Goal: Task Accomplishment & Management: Manage account settings

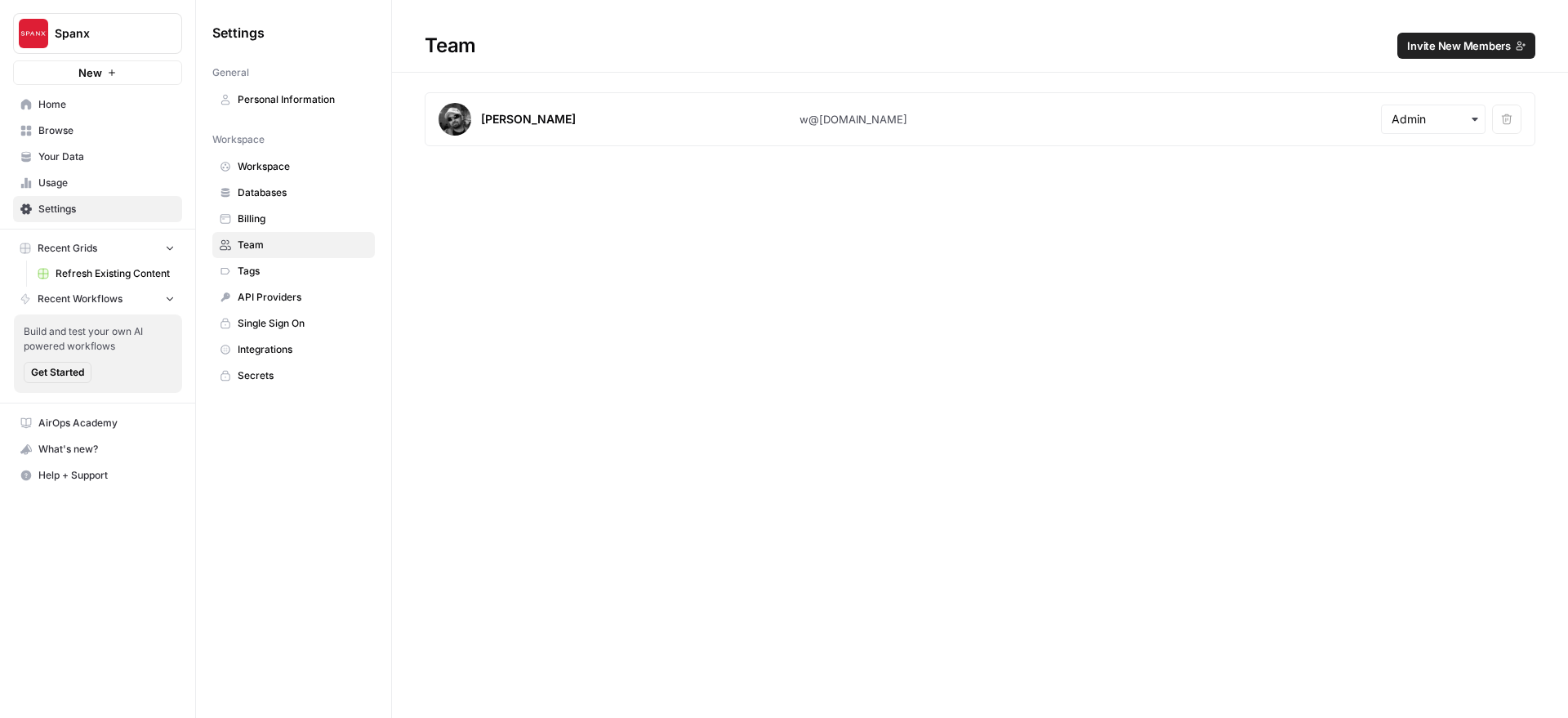
click at [1436, 42] on span "Invite New Members" at bounding box center [1458, 46] width 104 height 16
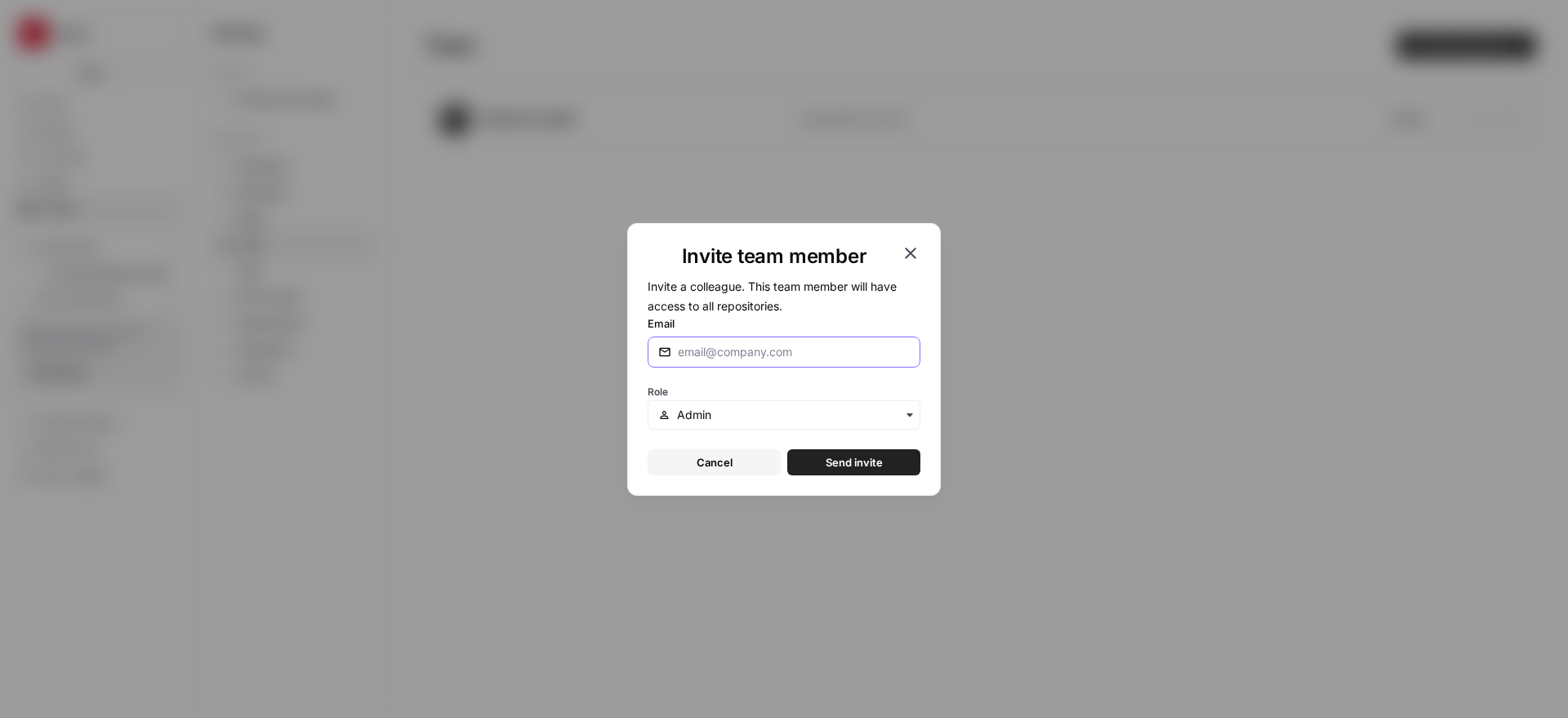
click at [744, 352] on input "Email" at bounding box center [790, 352] width 225 height 16
paste input "[EMAIL_ADDRESS][DOMAIN_NAME]"
type input "[EMAIL_ADDRESS][DOMAIN_NAME]"
click at [729, 416] on input "text" at bounding box center [793, 415] width 233 height 16
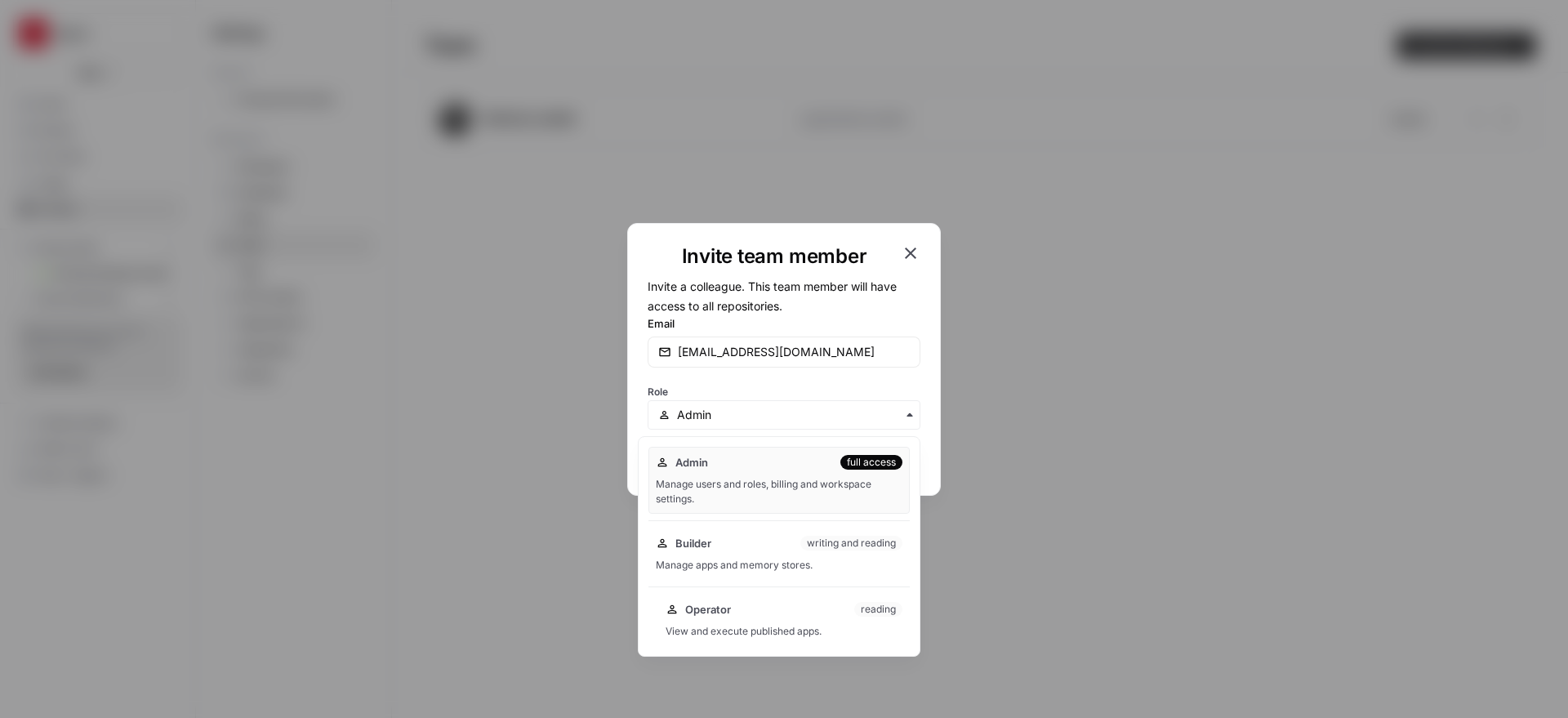
click at [709, 620] on div "Operator reading View and execute published apps." at bounding box center [784, 620] width 252 height 52
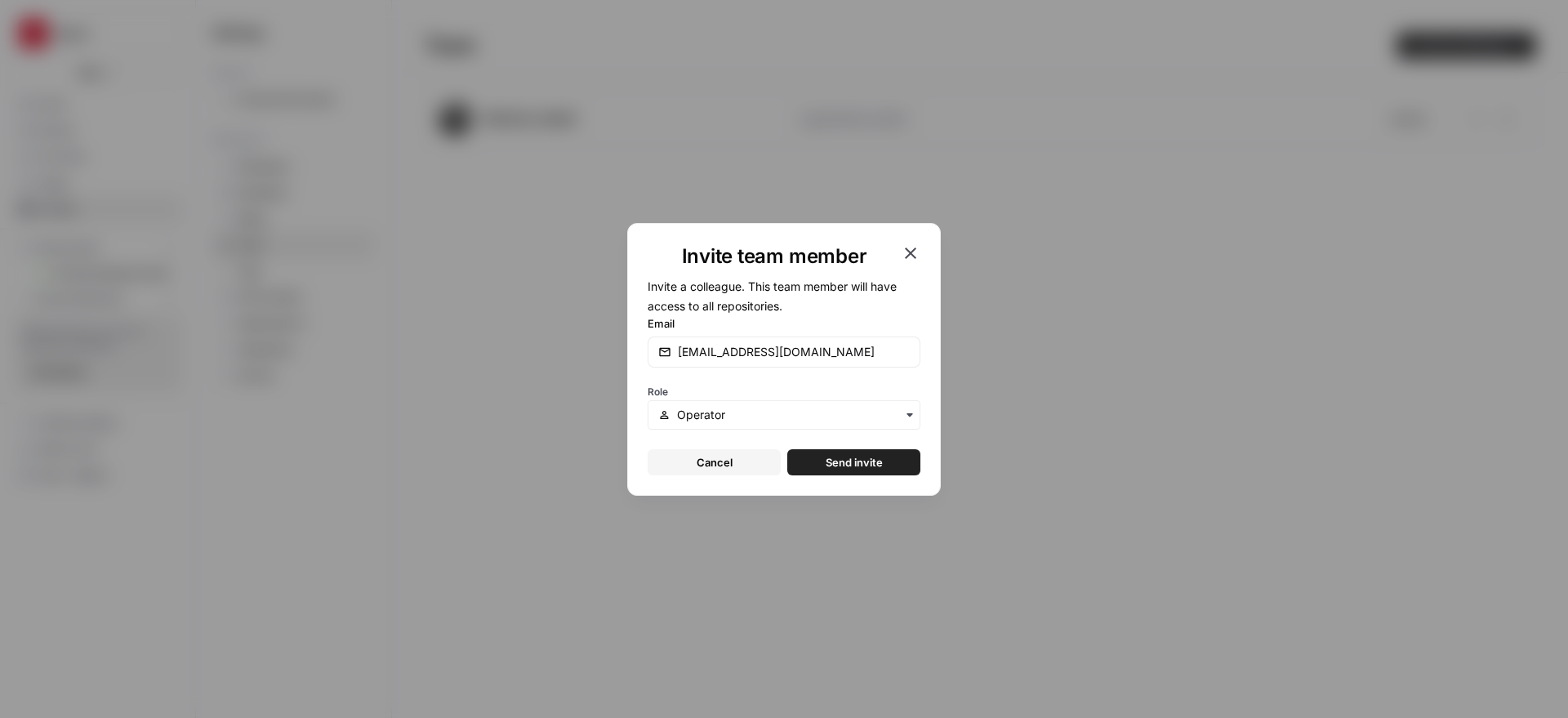
click at [845, 459] on span "Send invite" at bounding box center [854, 462] width 57 height 16
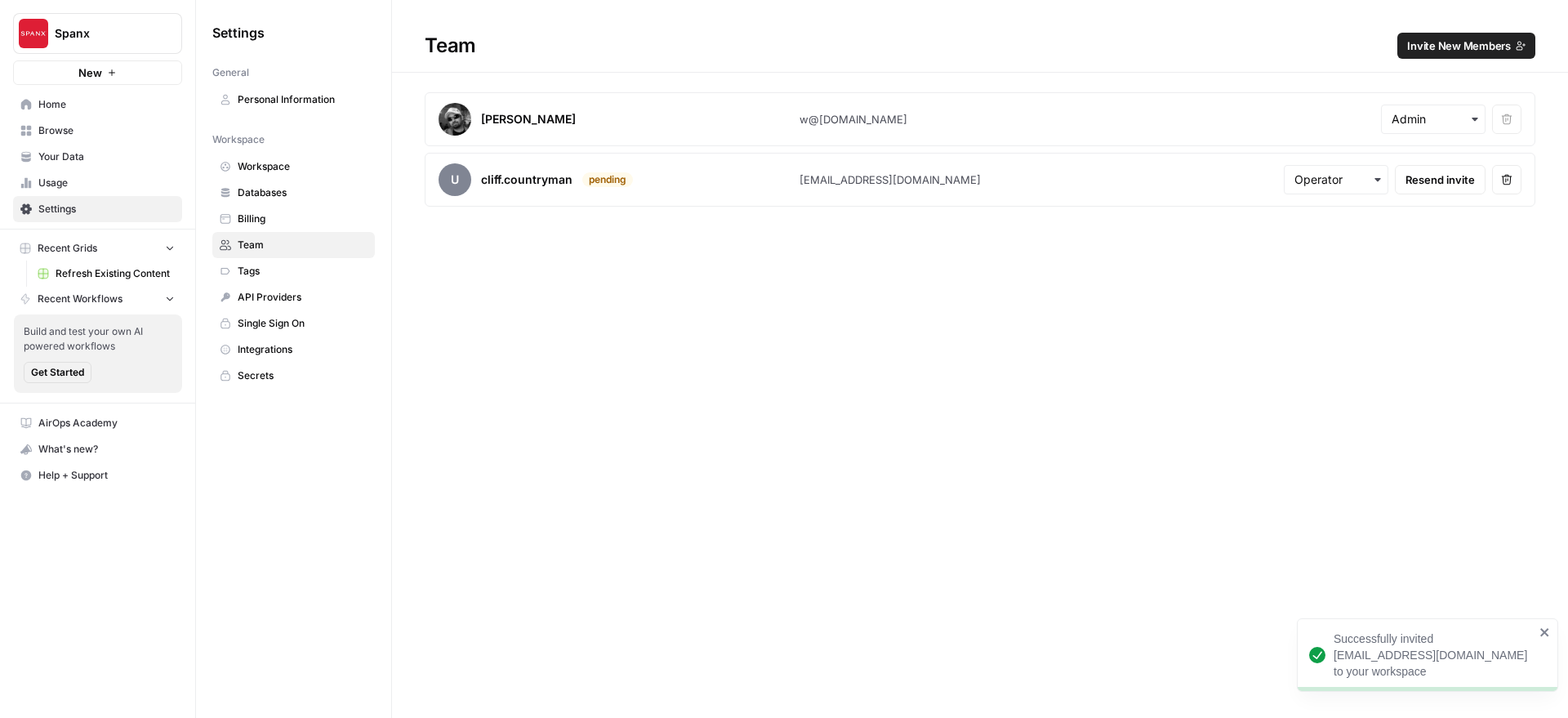
click at [1423, 44] on span "Invite New Members" at bounding box center [1458, 46] width 104 height 16
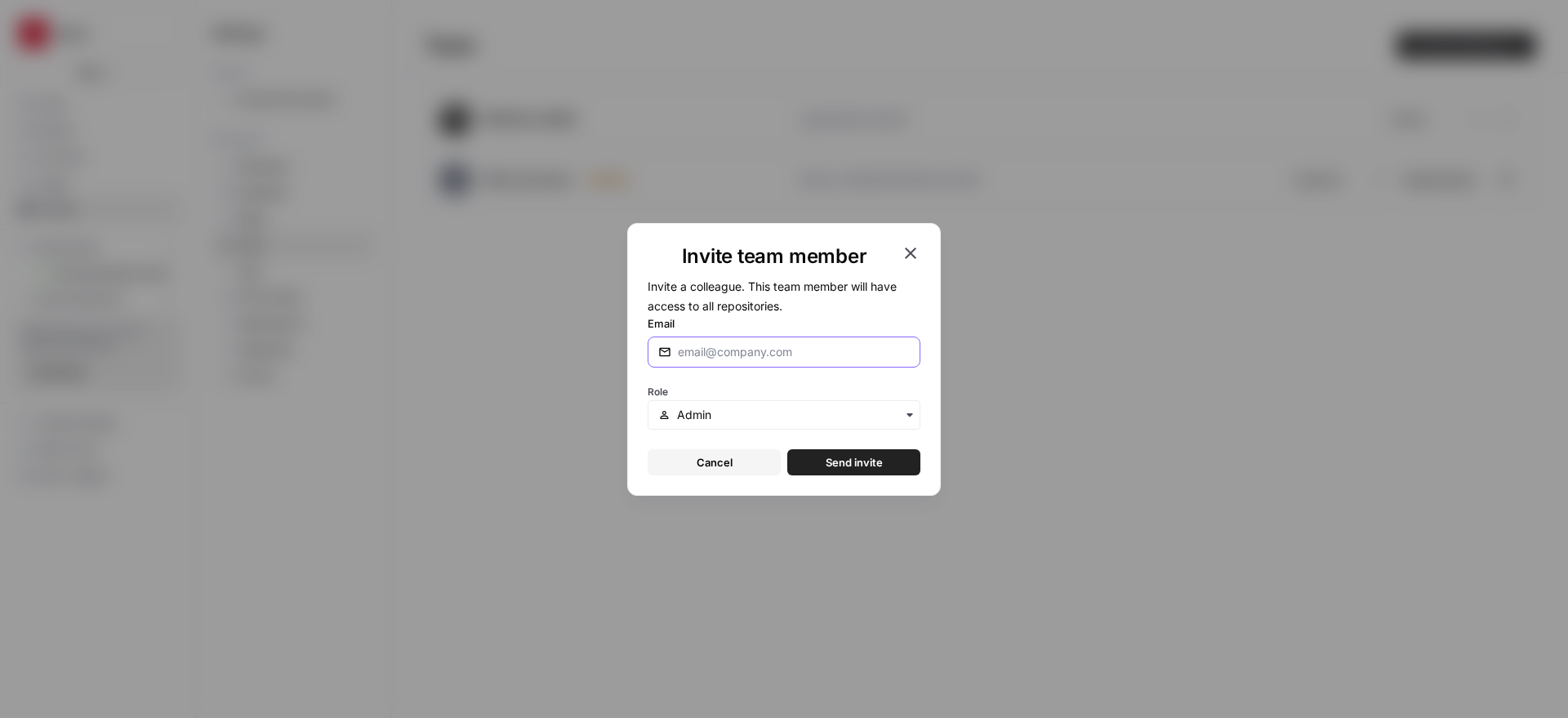
click at [711, 348] on input "Email" at bounding box center [793, 352] width 232 height 16
type input "j@[DOMAIN_NAME]"
click at [679, 412] on input "text" at bounding box center [793, 415] width 233 height 16
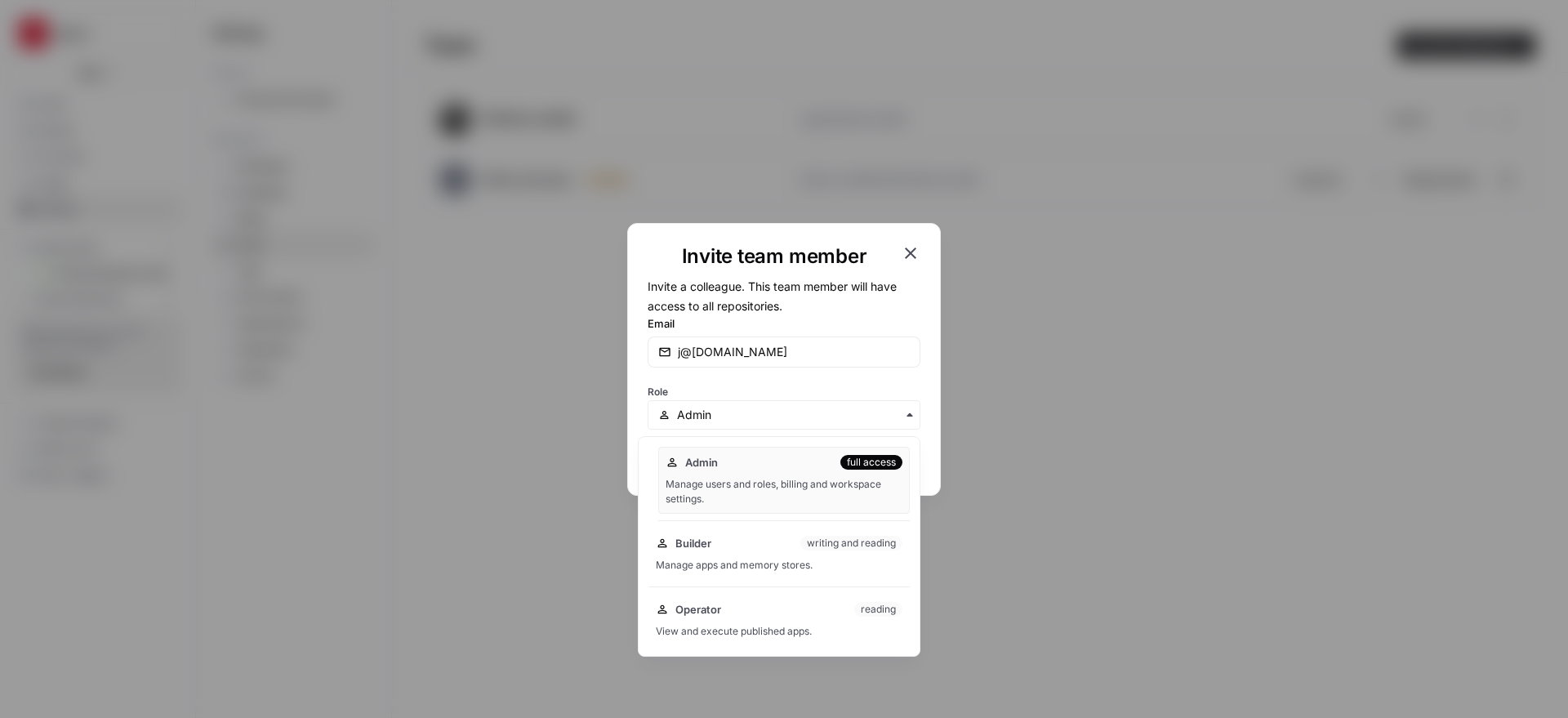
click at [714, 488] on div "Manage users and roles, billing and workspace settings." at bounding box center [784, 492] width 237 height 30
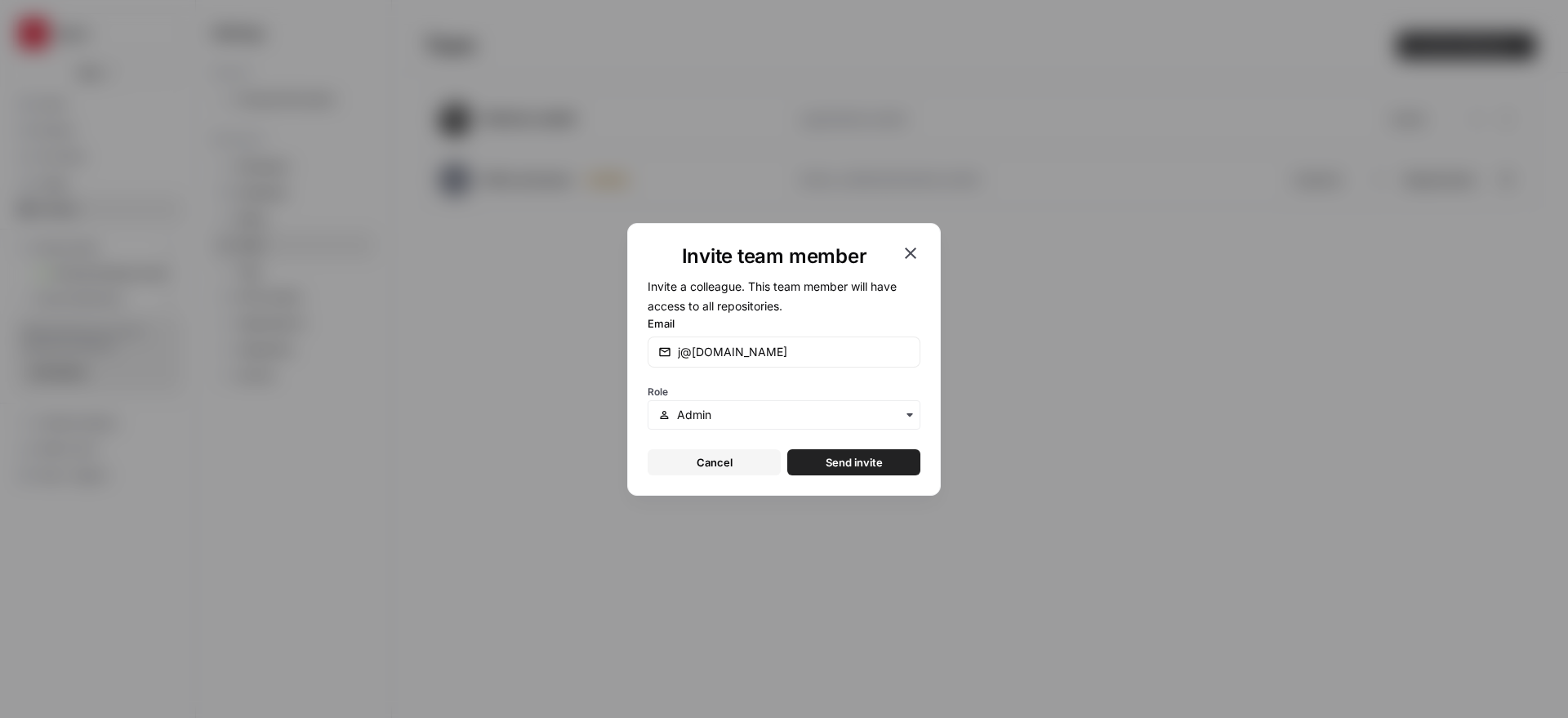
click at [843, 463] on span "Send invite" at bounding box center [854, 462] width 57 height 16
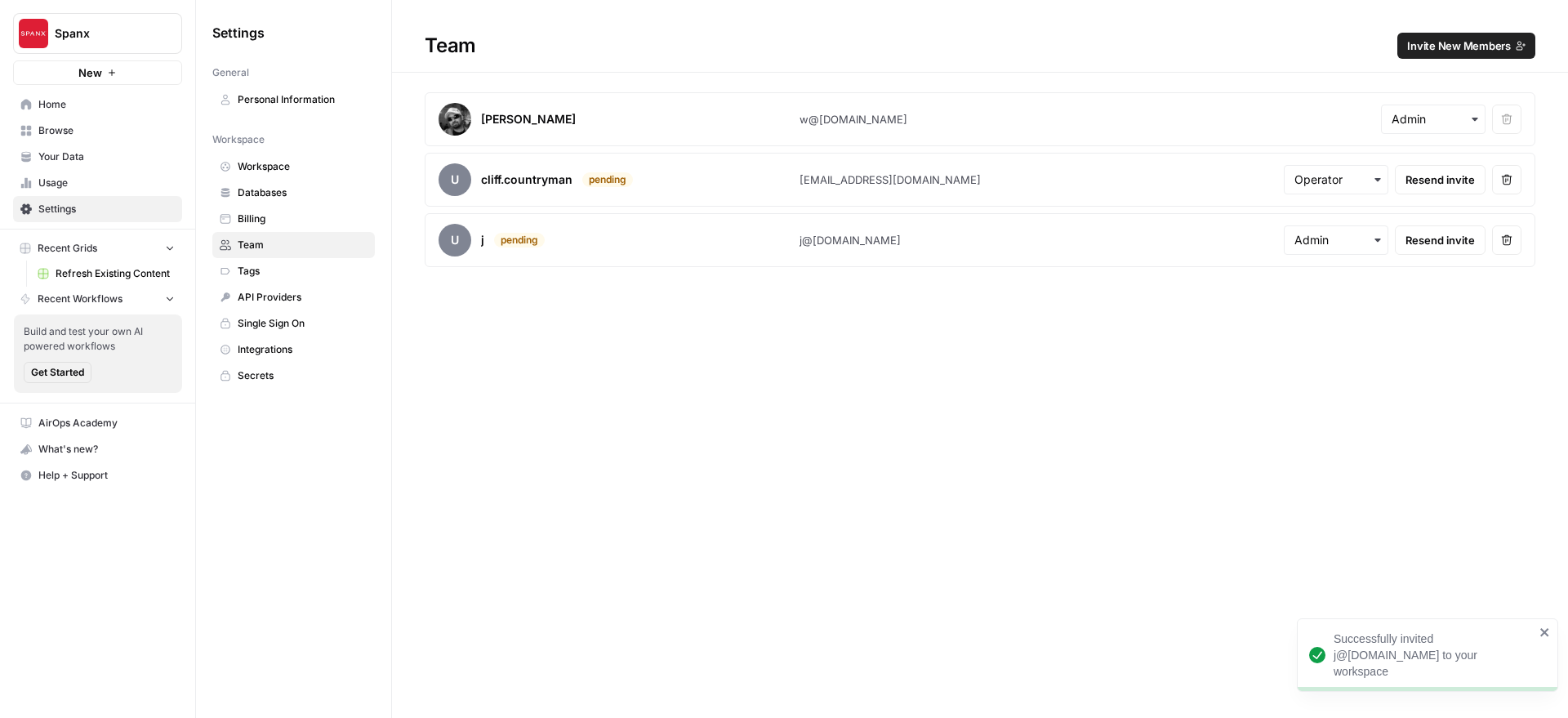
click at [1438, 55] on button "Invite New Members" at bounding box center [1466, 46] width 138 height 26
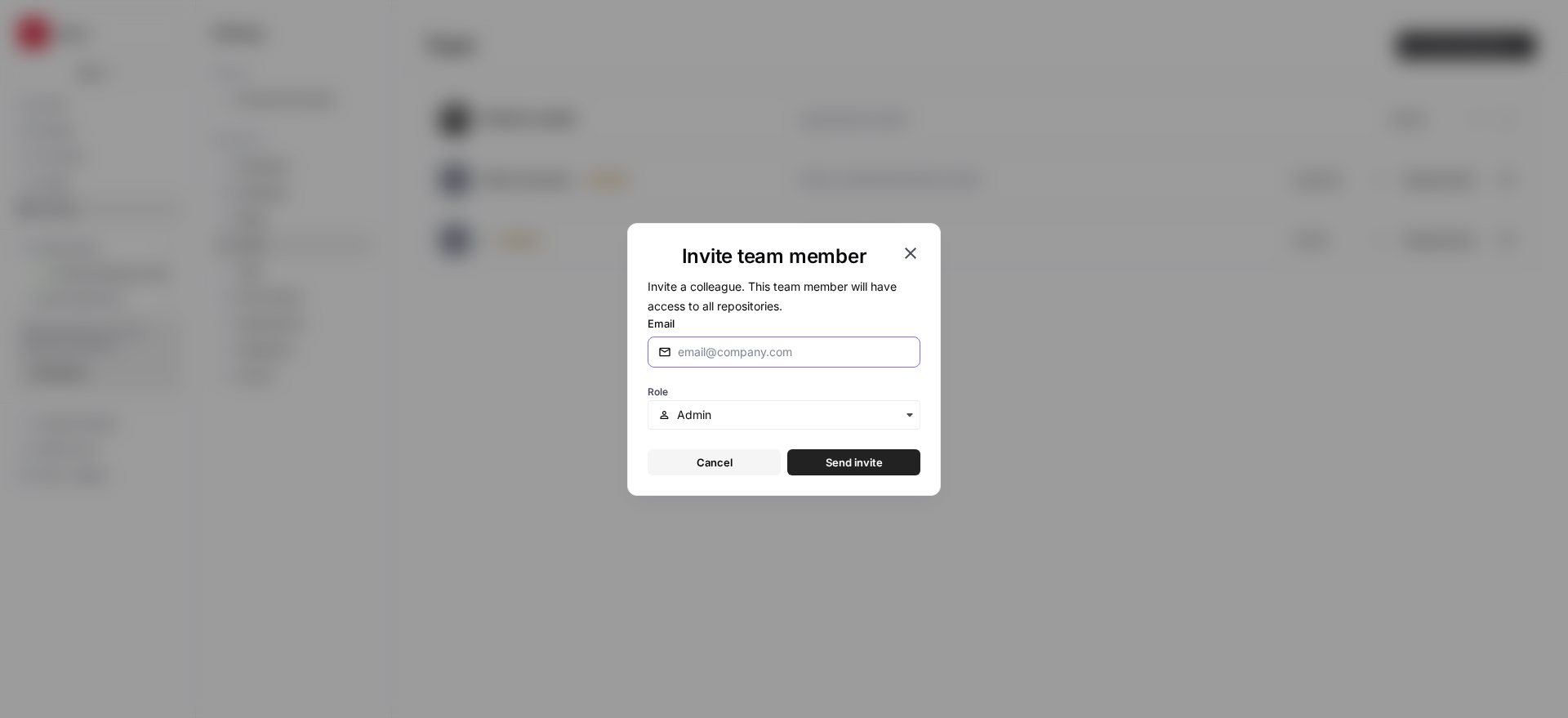
click at [768, 356] on input "Email" at bounding box center [793, 352] width 232 height 16
paste input "[EMAIL_ADDRESS][DOMAIN_NAME]"
type input "[EMAIL_ADDRESS][DOMAIN_NAME]"
click at [731, 416] on input "text" at bounding box center [793, 415] width 233 height 16
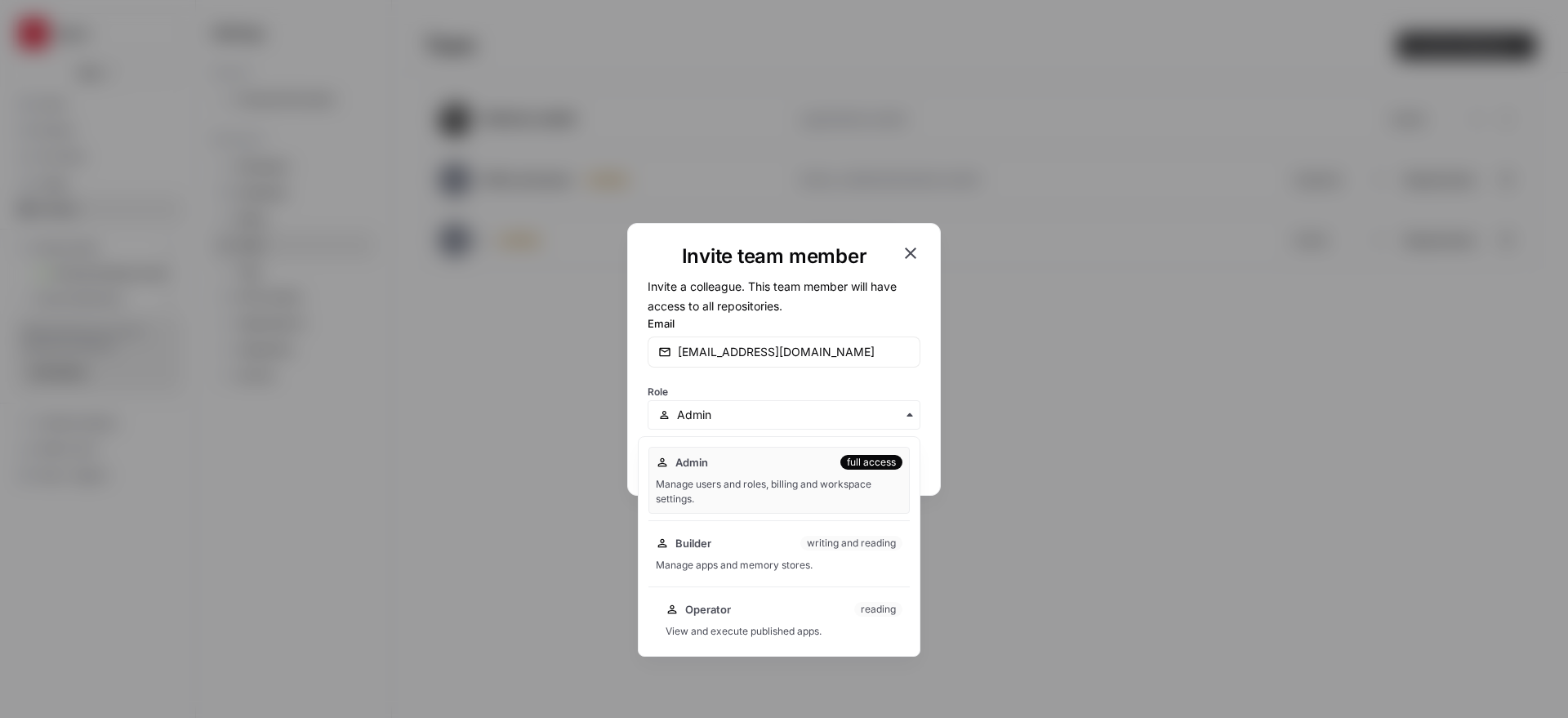
click at [705, 606] on span "Operator" at bounding box center [708, 609] width 46 height 16
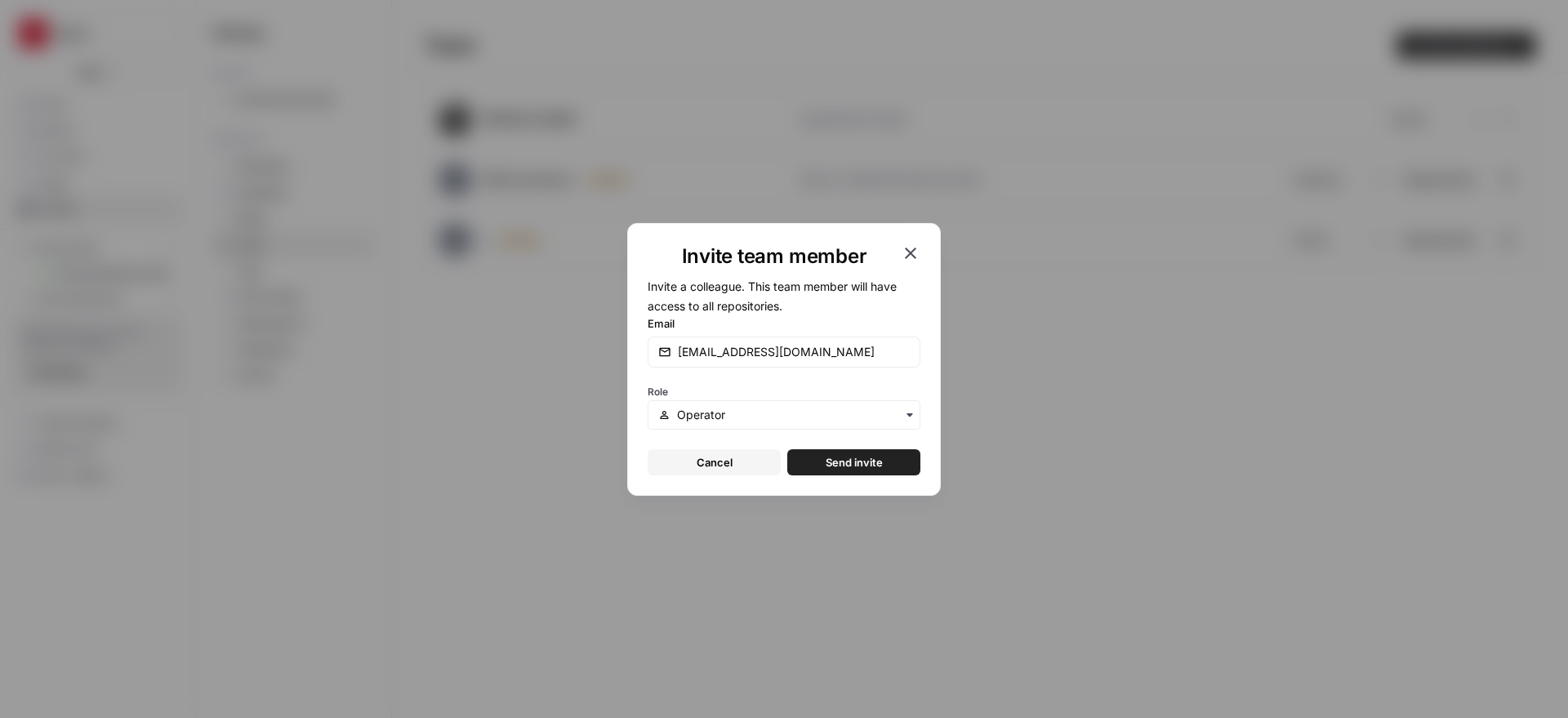
click at [867, 461] on span "Send invite" at bounding box center [854, 462] width 57 height 16
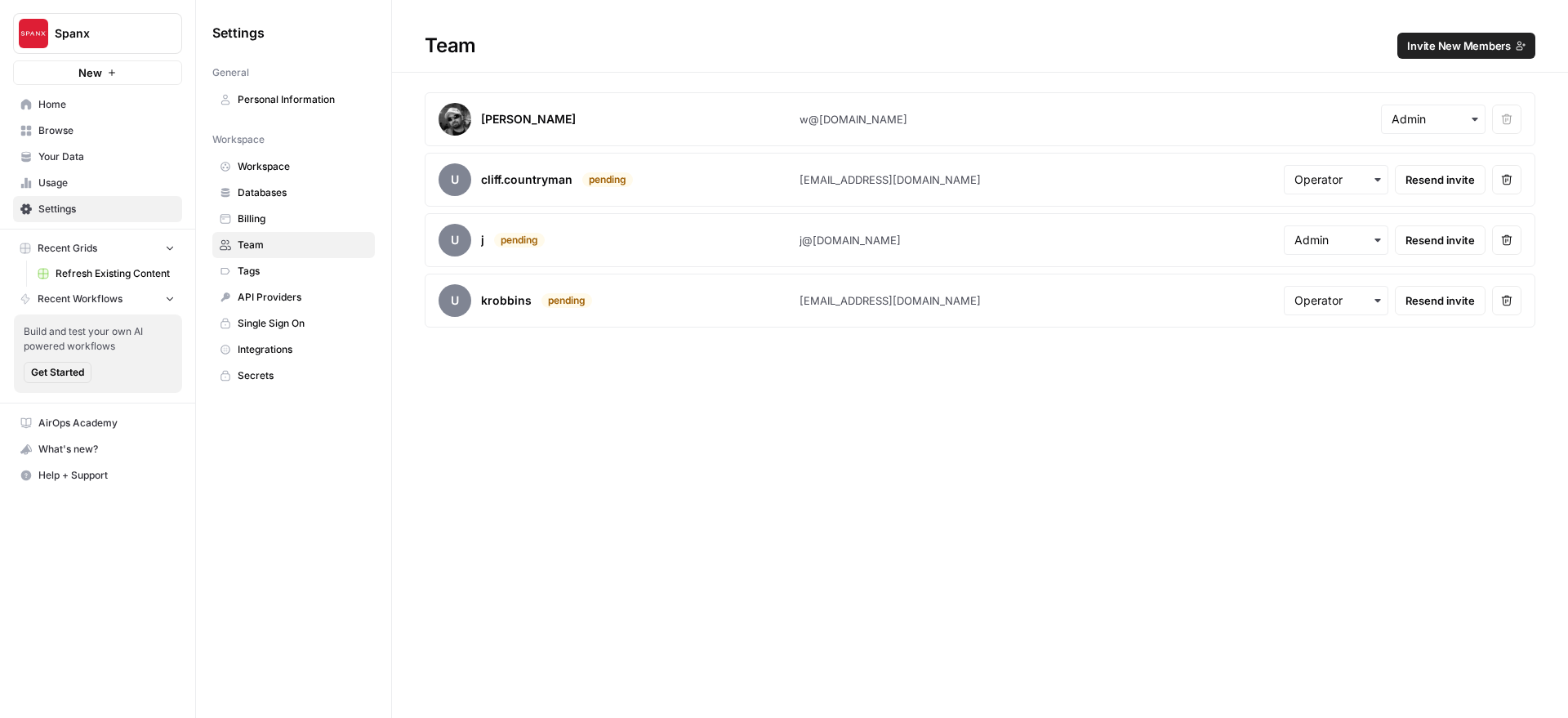
click at [104, 20] on button "Spanx" at bounding box center [98, 34] width 169 height 41
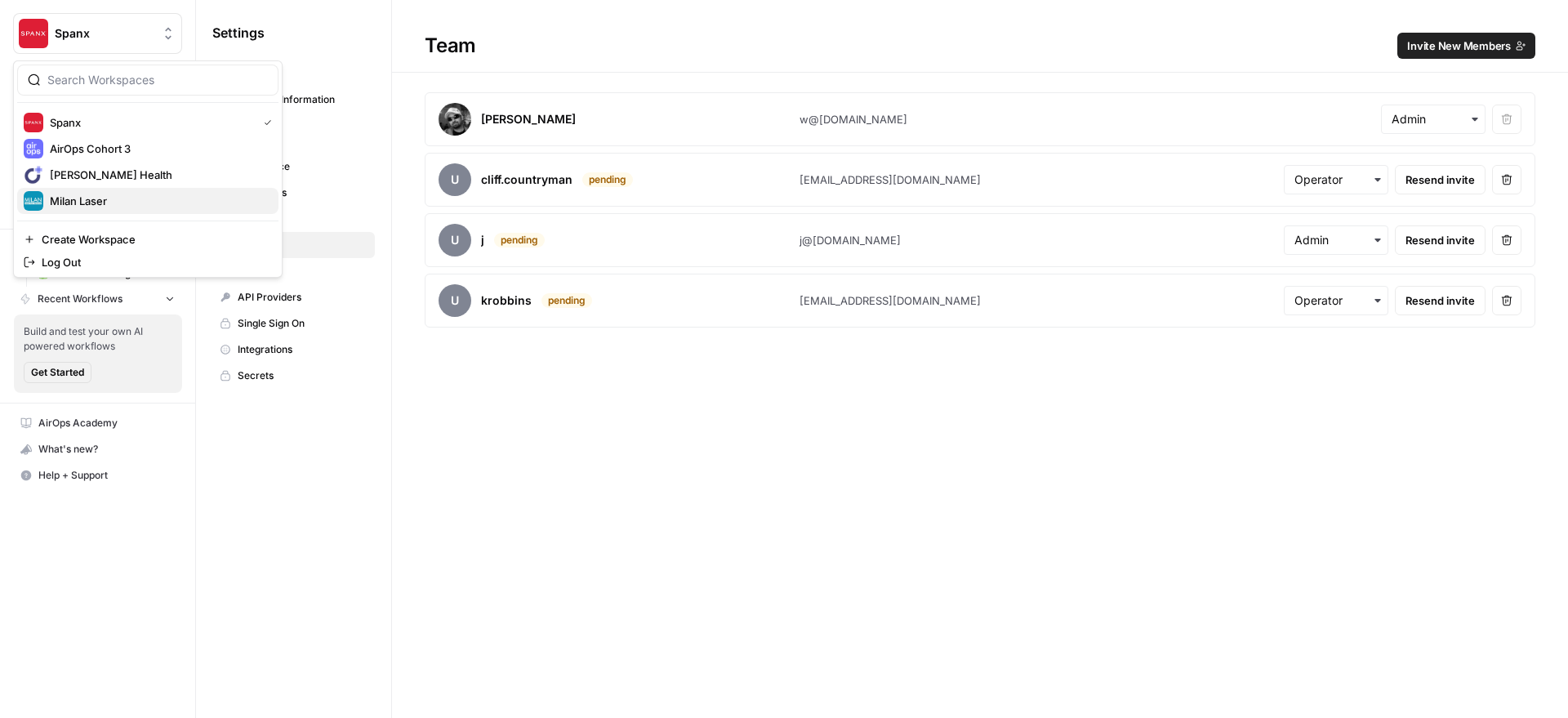
click at [87, 206] on span "Milan Laser" at bounding box center [157, 201] width 216 height 16
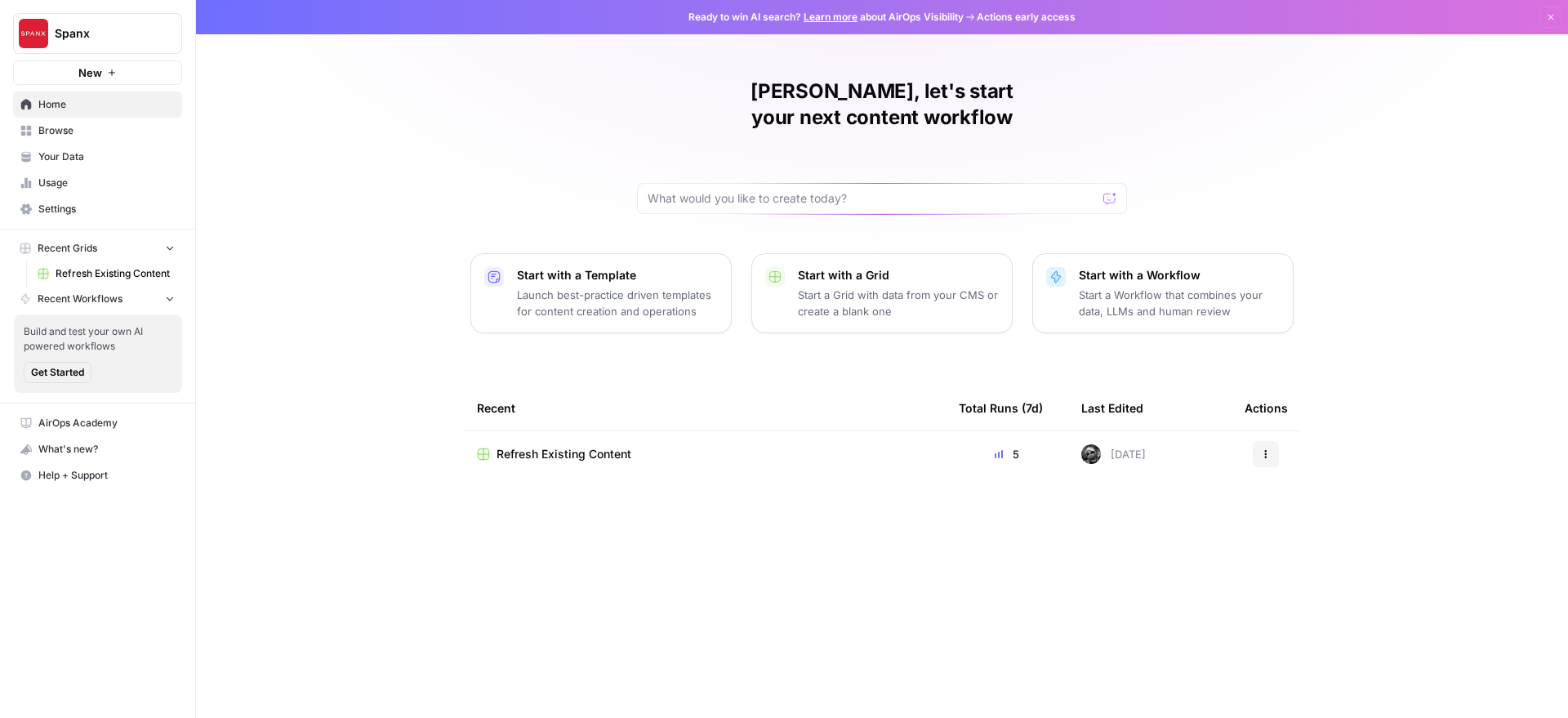
click at [98, 206] on span "Settings" at bounding box center [107, 209] width 136 height 15
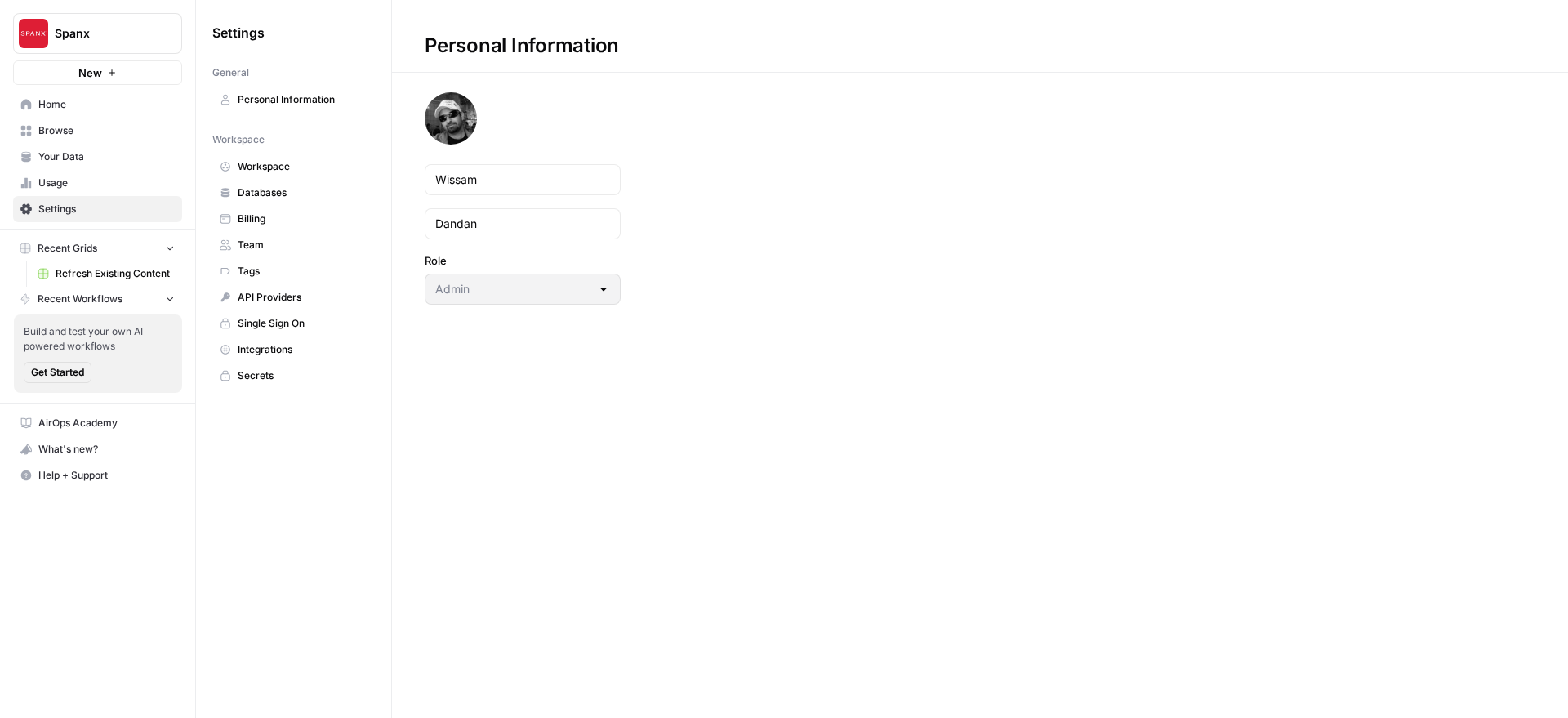
click at [271, 235] on link "Team" at bounding box center [293, 245] width 162 height 26
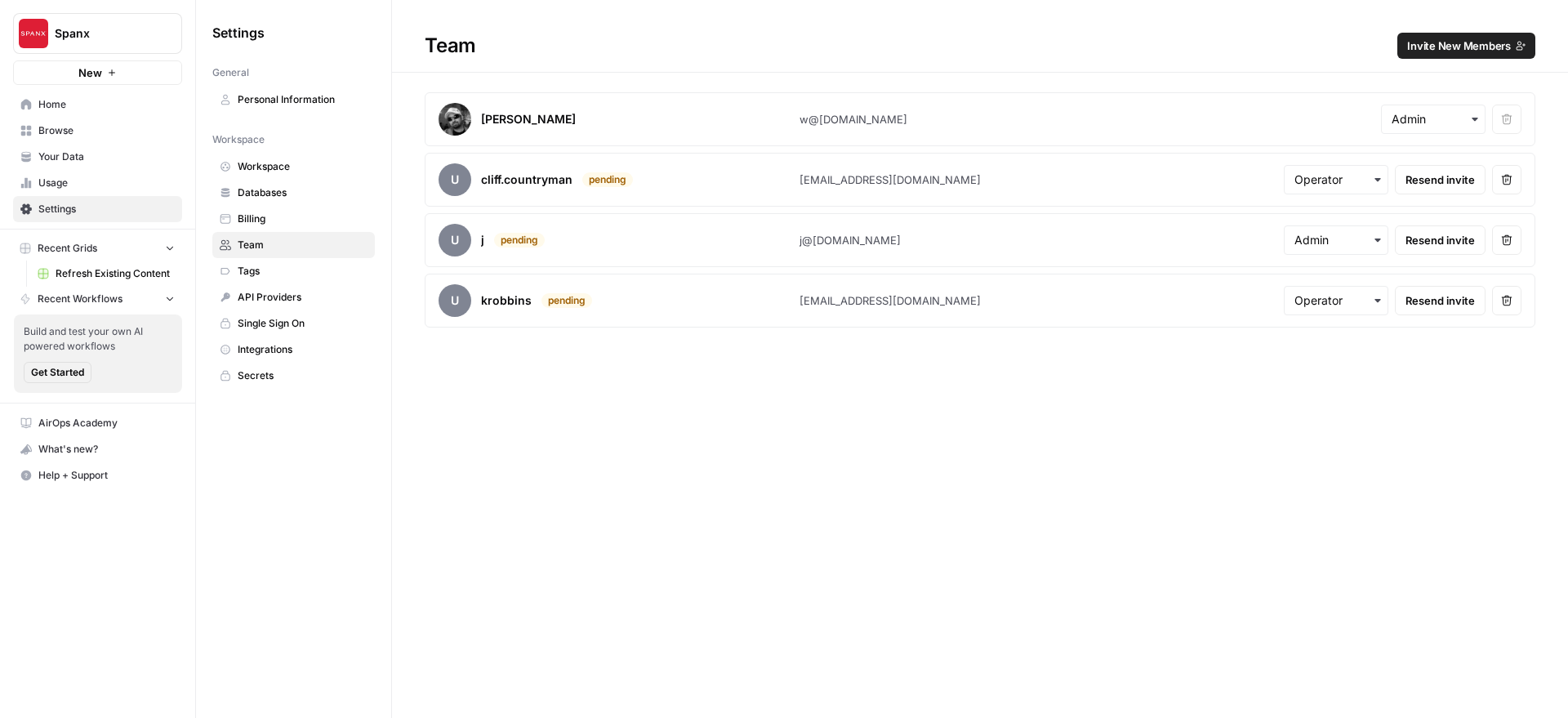
click at [286, 215] on span "Billing" at bounding box center [302, 219] width 130 height 15
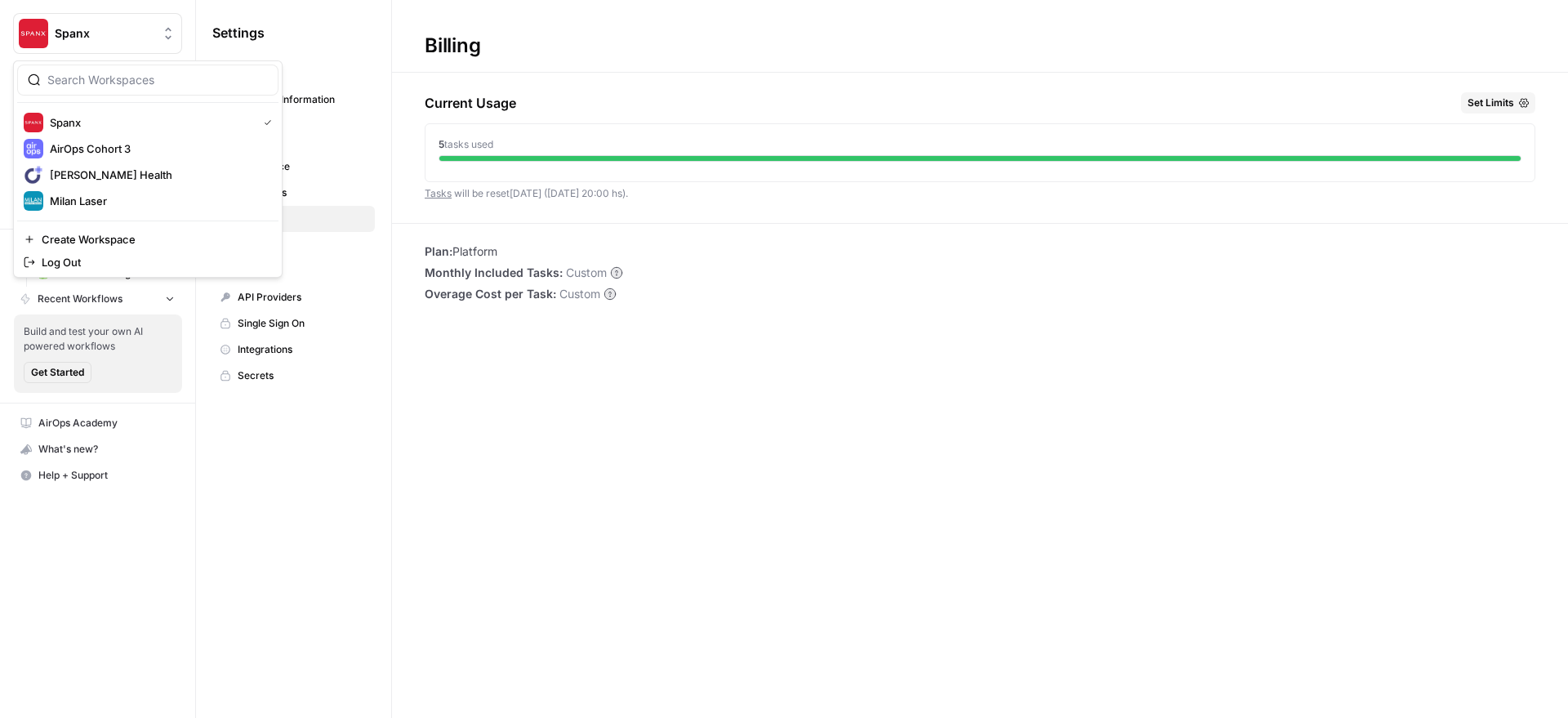
click at [95, 32] on span "Spanx" at bounding box center [104, 34] width 99 height 16
click at [85, 200] on span "Milan Laser" at bounding box center [157, 201] width 216 height 16
